Goal: Find specific page/section: Find specific page/section

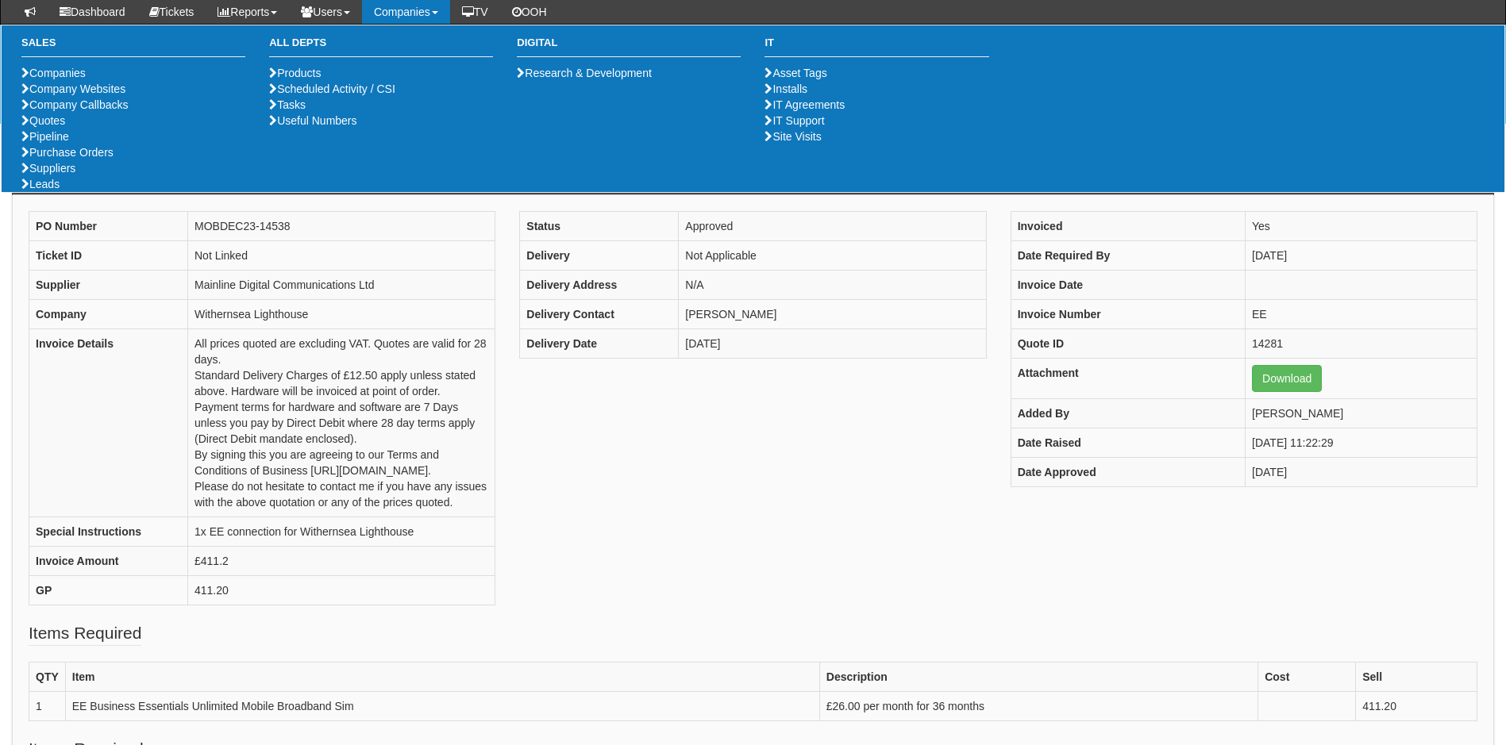
scroll to position [312, 0]
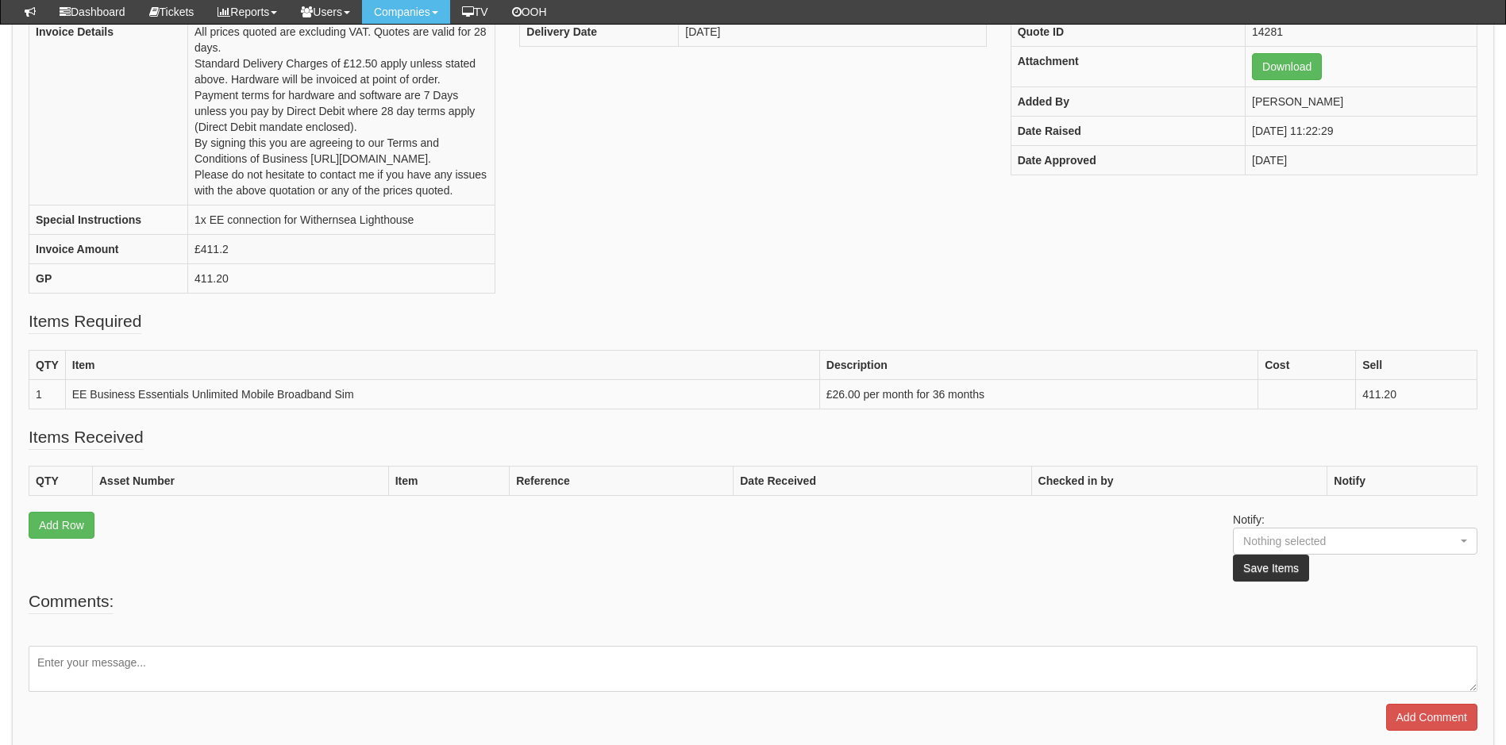
click at [626, 343] on fieldset "Items Required QTY Item Description Cost Sell 1 EE Business Essentials Unlimite…" at bounding box center [753, 368] width 1449 height 116
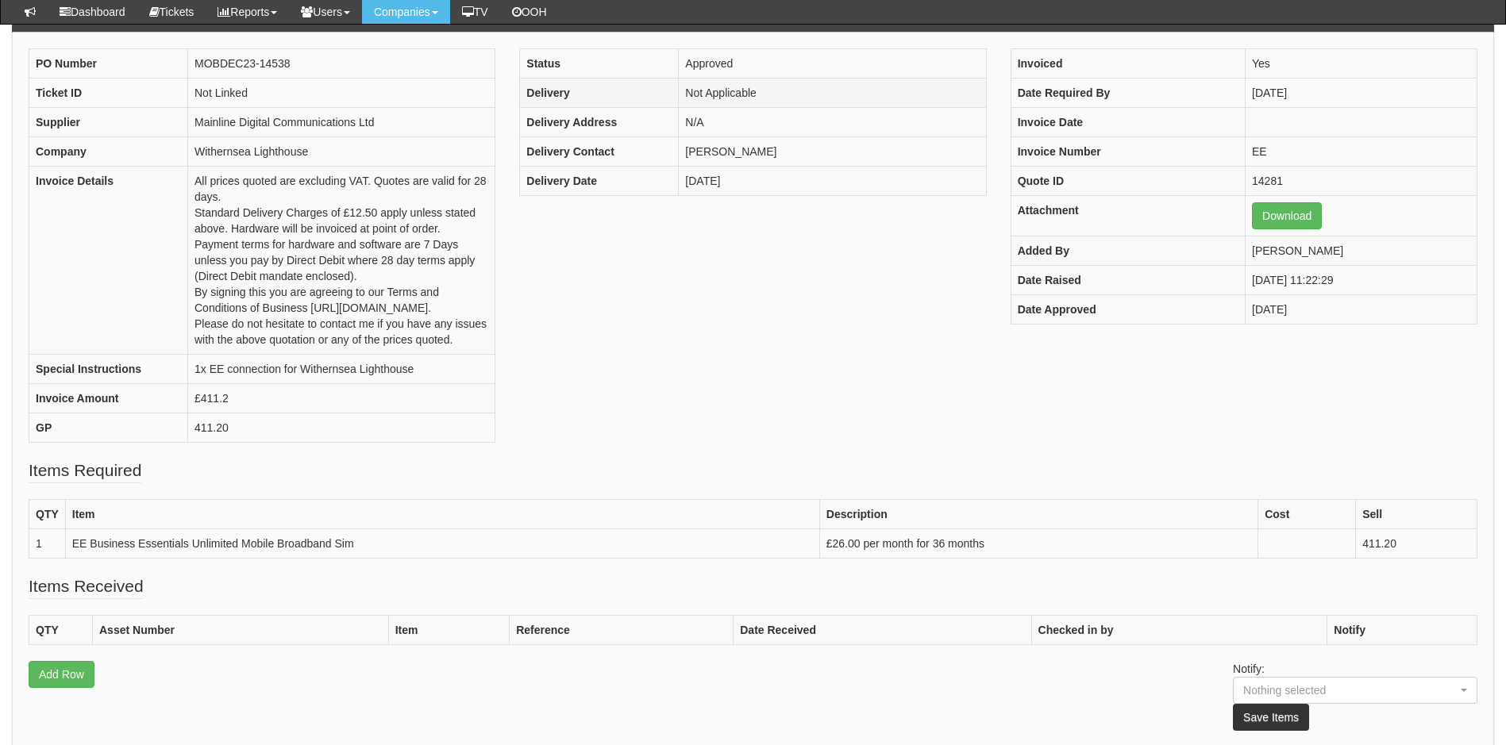
scroll to position [0, 0]
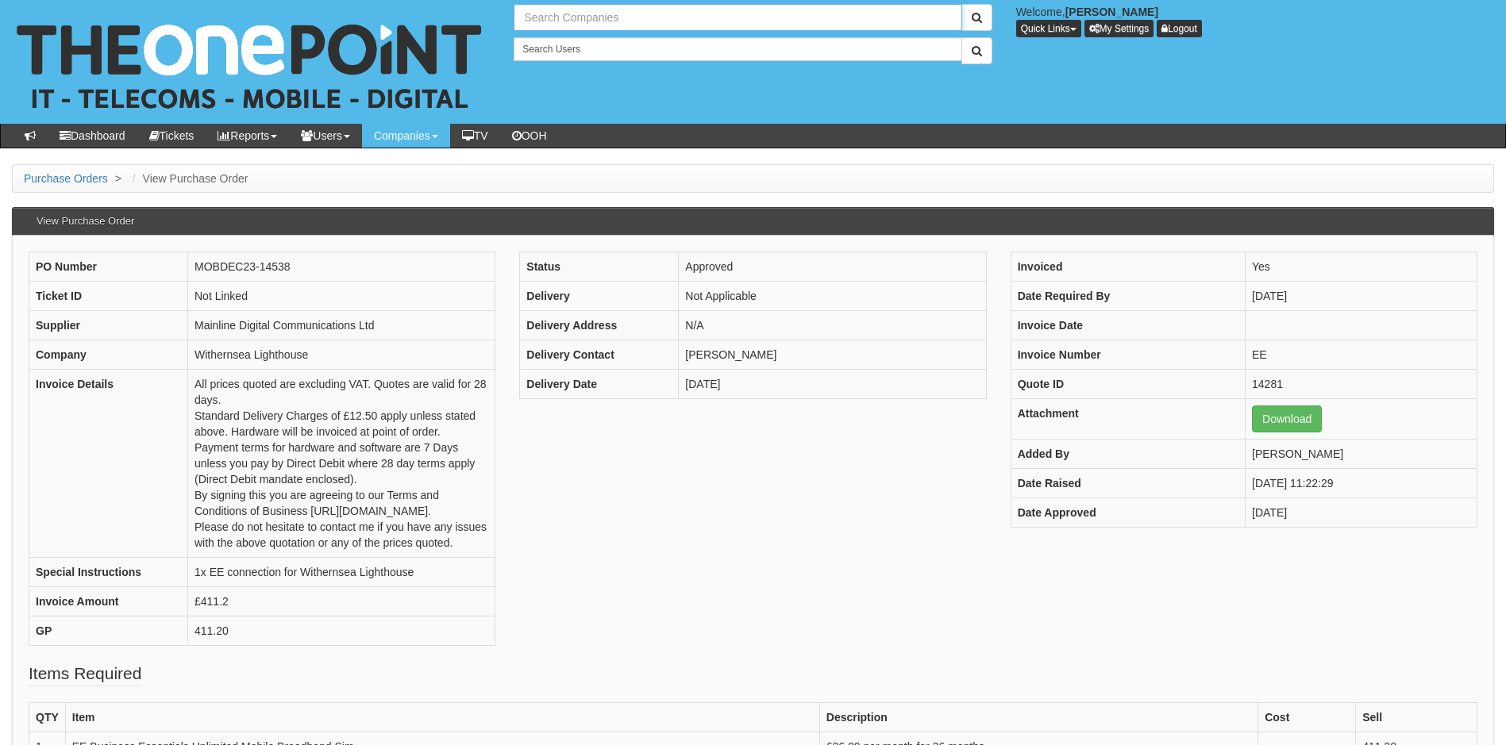
click at [612, 14] on input "text" at bounding box center [738, 17] width 448 height 27
click at [619, 44] on link "Alliance Disposables Ltd" at bounding box center [737, 44] width 445 height 23
type input "Alliance Disposables Ltd"
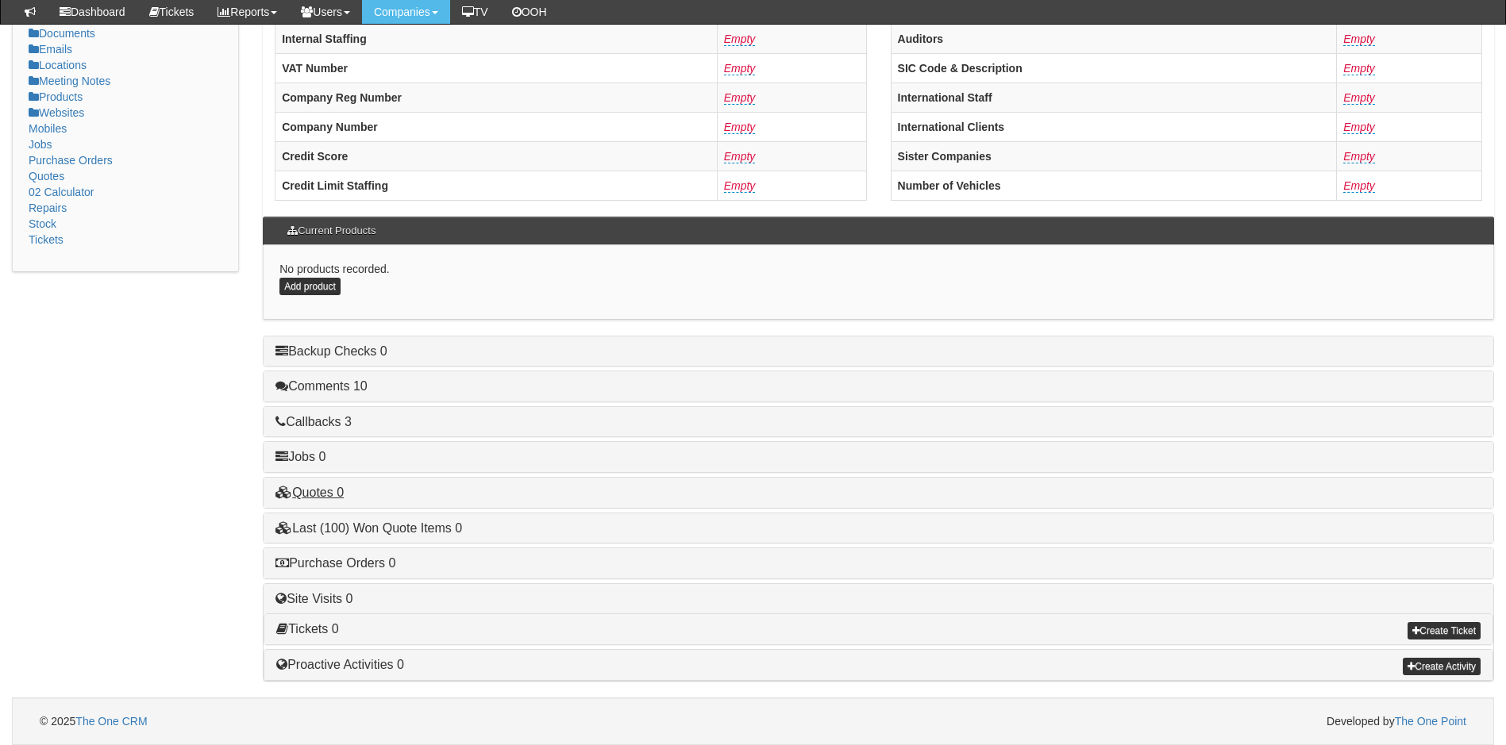
scroll to position [301, 0]
click at [352, 386] on link "Comments 10" at bounding box center [321, 386] width 92 height 13
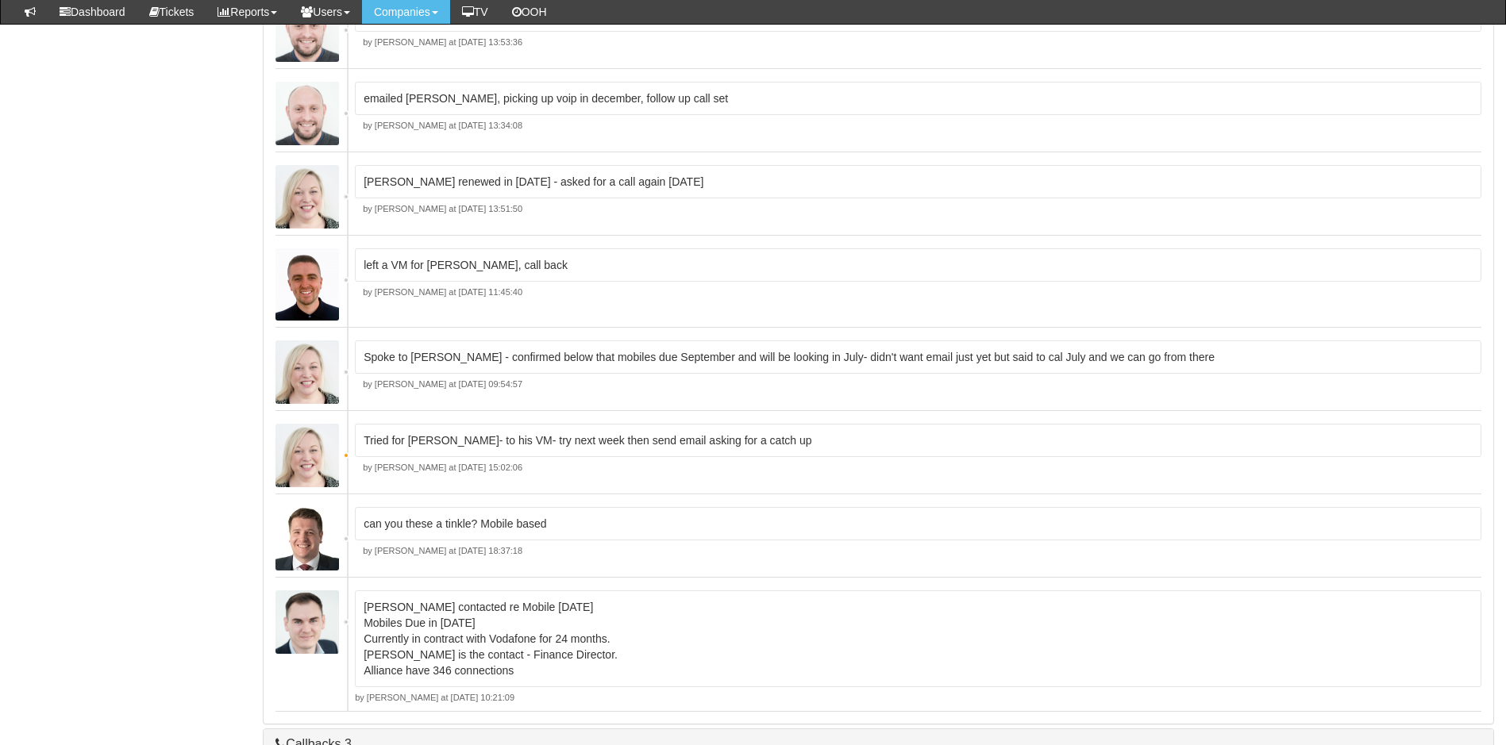
scroll to position [1095, 0]
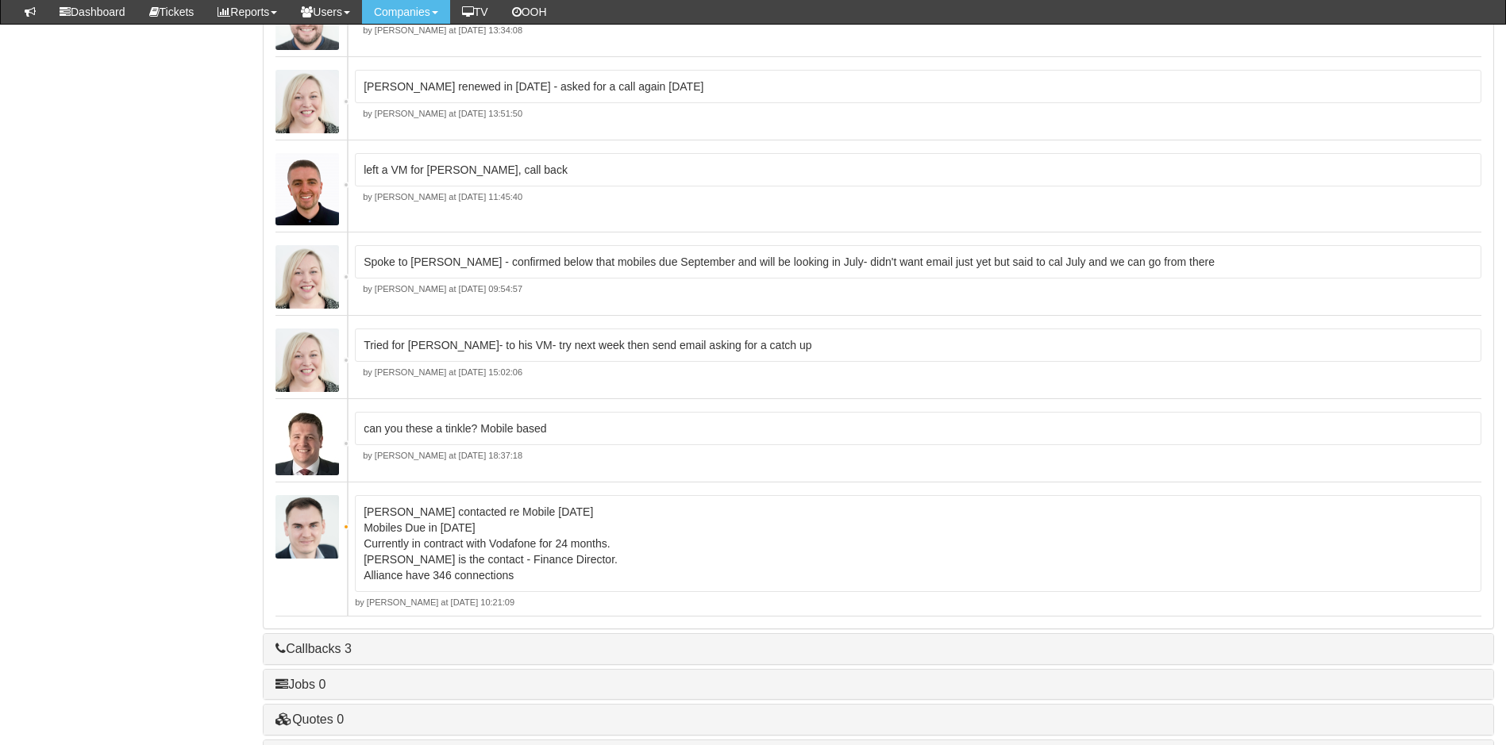
drag, startPoint x: 515, startPoint y: 578, endPoint x: 363, endPoint y: 514, distance: 165.1
click at [363, 514] on div "NG contacted re Mobile [DATE] Mobiles Due in [DATE] Currently in contract with …" at bounding box center [918, 543] width 1126 height 97
drag, startPoint x: 363, startPoint y: 514, endPoint x: 526, endPoint y: 578, distance: 175.4
click at [526, 578] on p "NG contacted re Mobile [DATE] Mobiles Due in [DATE] Currently in contract with …" at bounding box center [918, 543] width 1109 height 79
click at [480, 572] on p "NG contacted re Mobile [DATE] Mobiles Due in [DATE] Currently in contract with …" at bounding box center [918, 543] width 1109 height 79
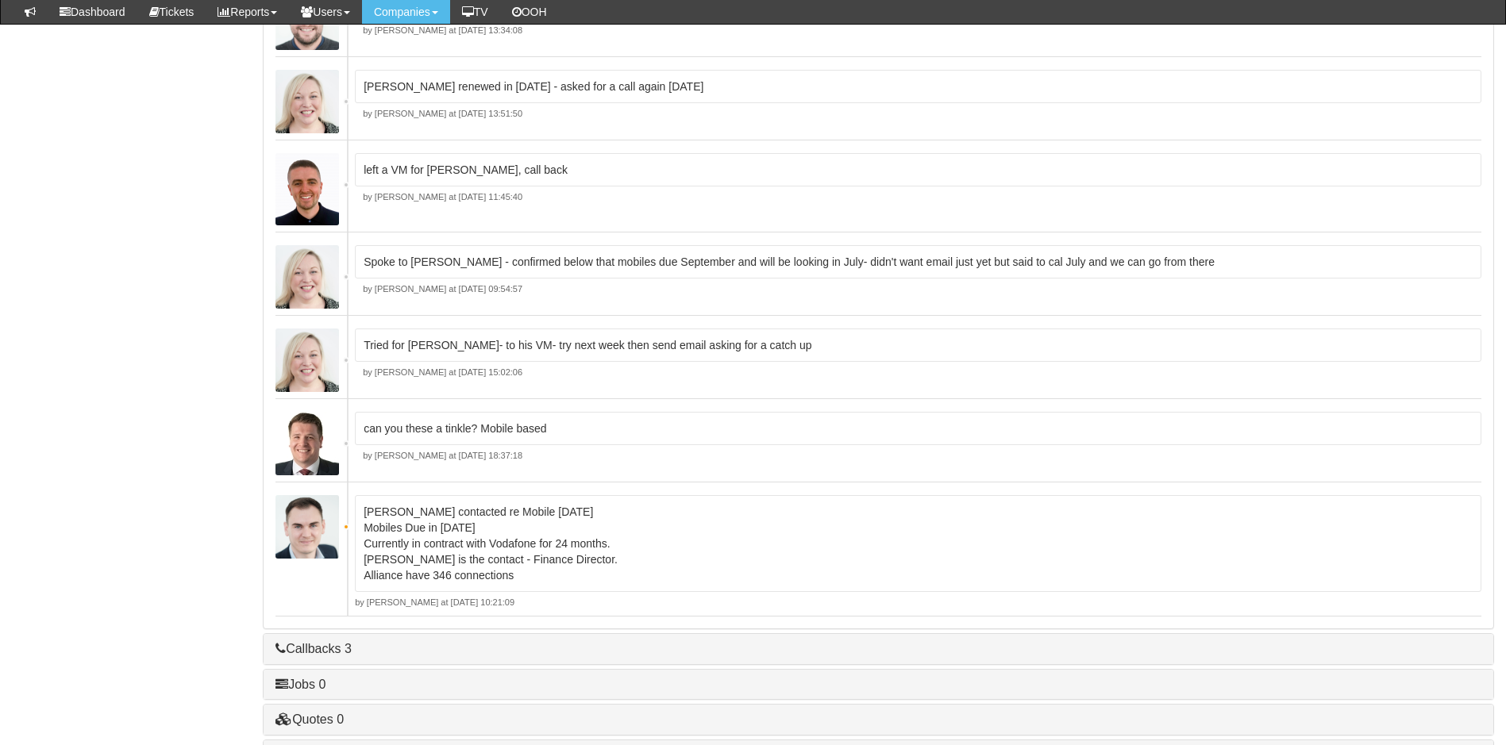
drag, startPoint x: 513, startPoint y: 576, endPoint x: 367, endPoint y: 510, distance: 160.2
click at [367, 510] on p "NG contacted re Mobile [DATE] Mobiles Due in [DATE] Currently in contract with …" at bounding box center [918, 543] width 1109 height 79
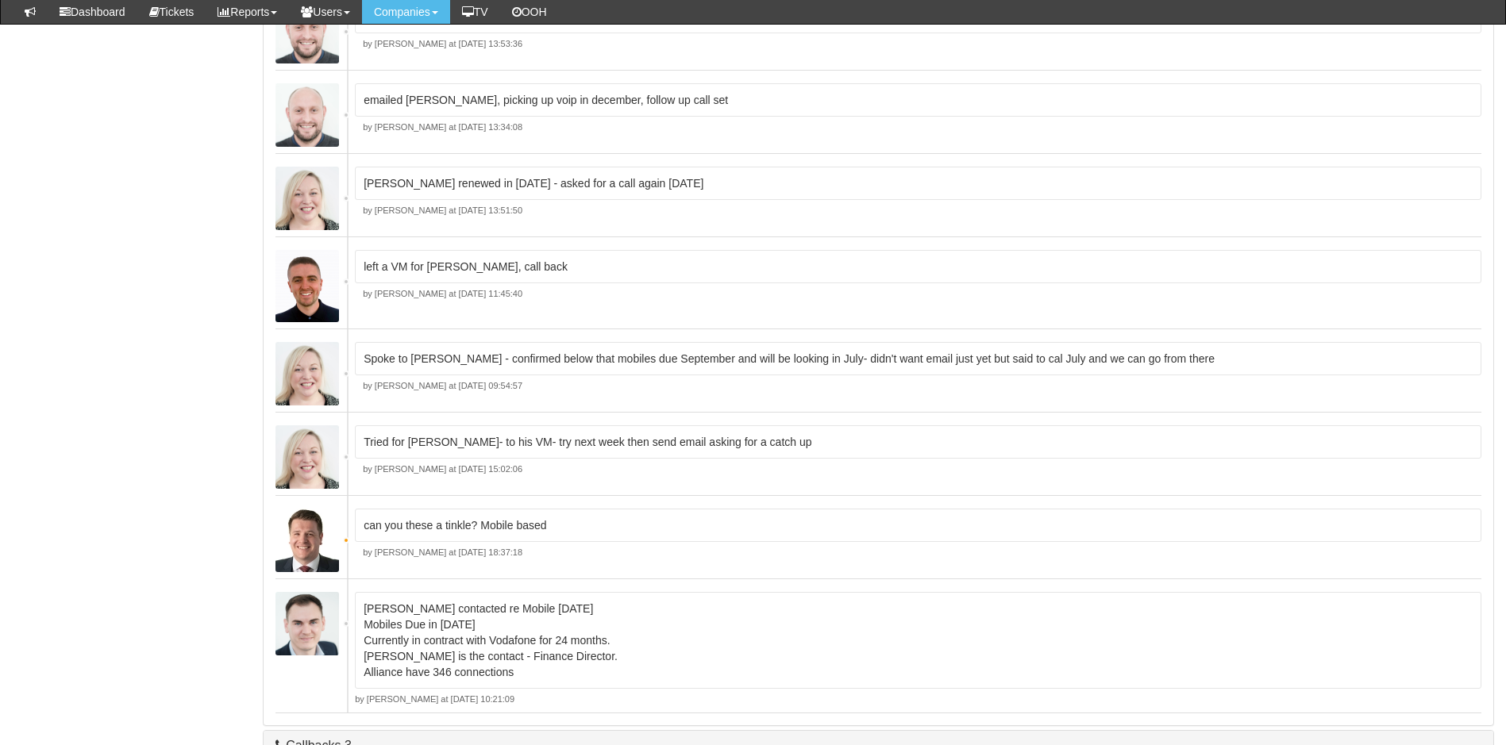
scroll to position [1322, 0]
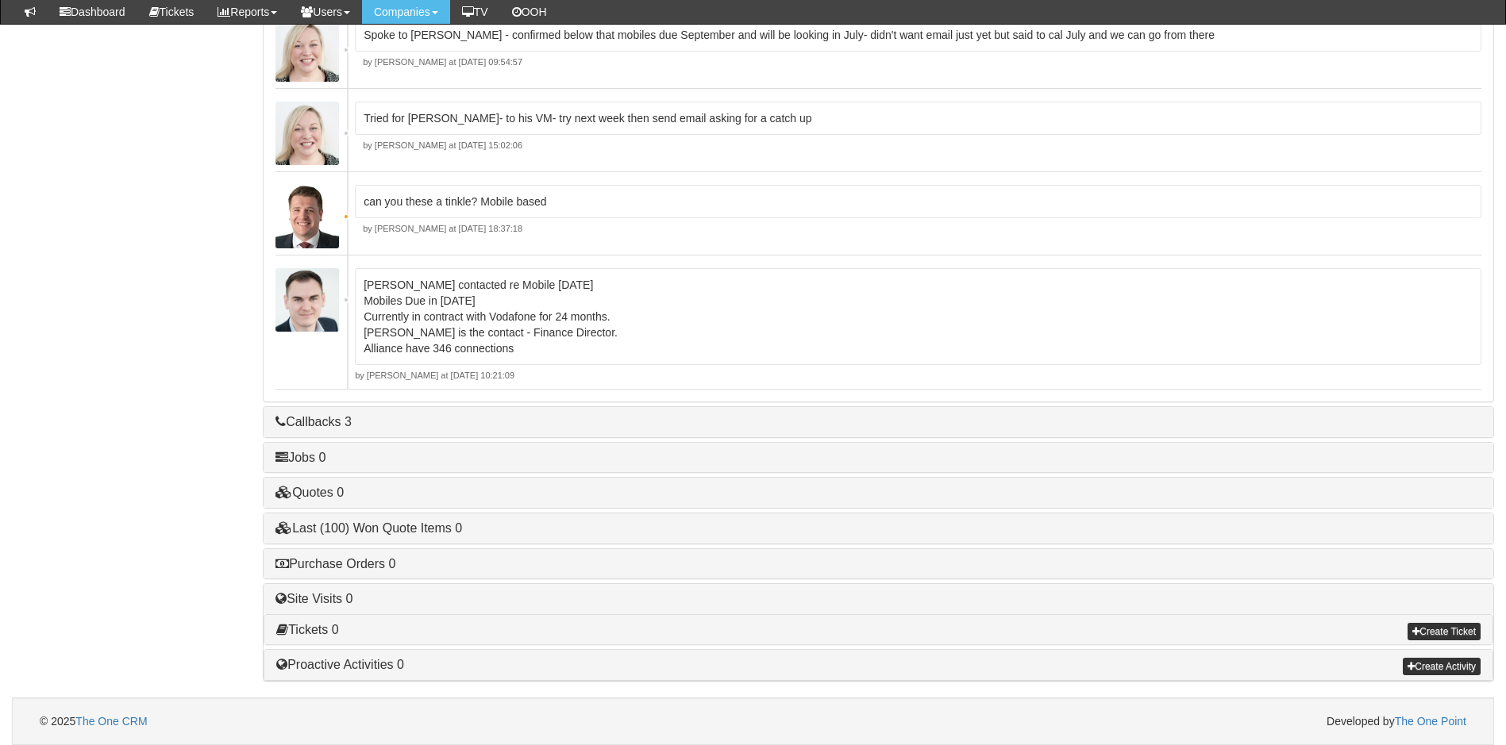
click at [592, 222] on div "can you these a tinkle? Mobile based by [PERSON_NAME] at [DATE] 18:37:18" at bounding box center [918, 210] width 1126 height 51
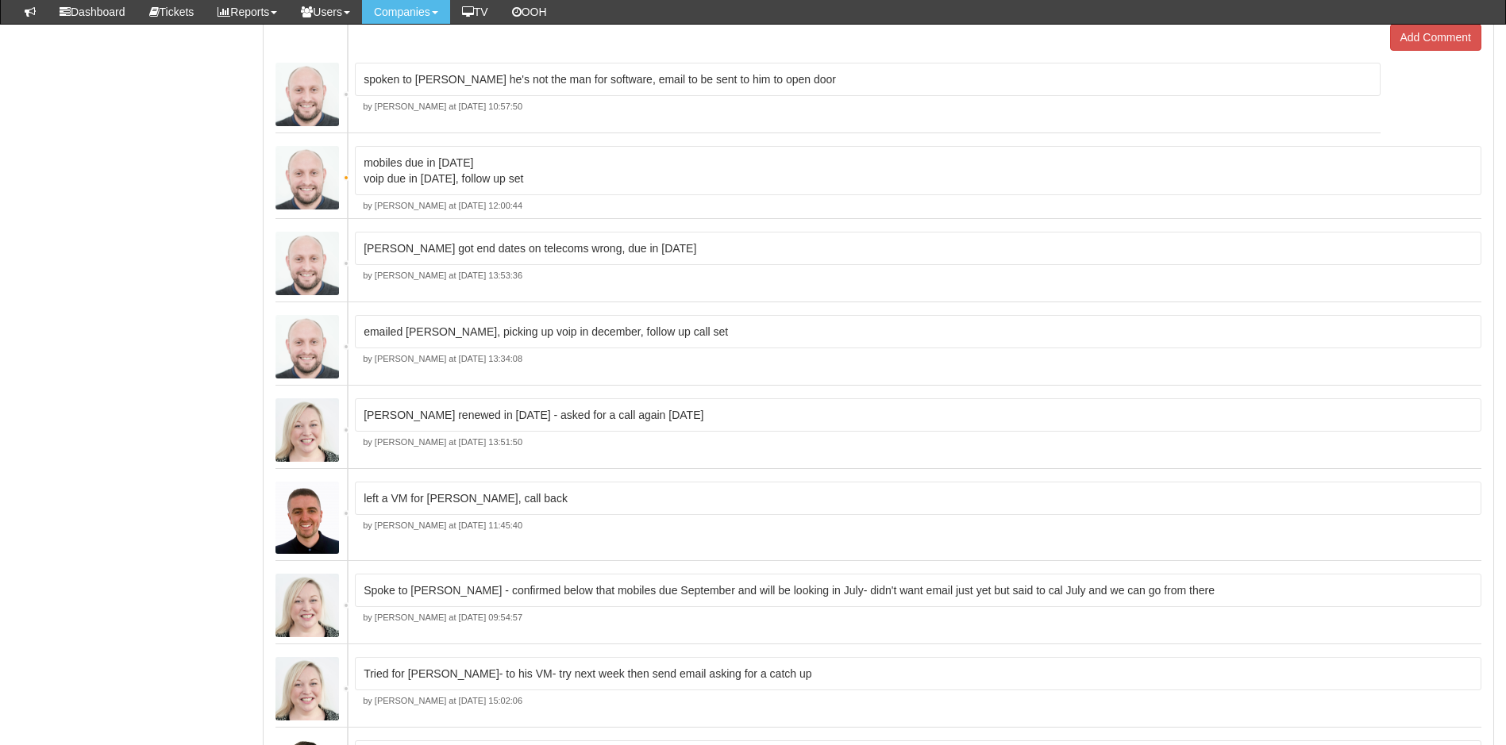
scroll to position [687, 0]
